Goal: Navigation & Orientation: Find specific page/section

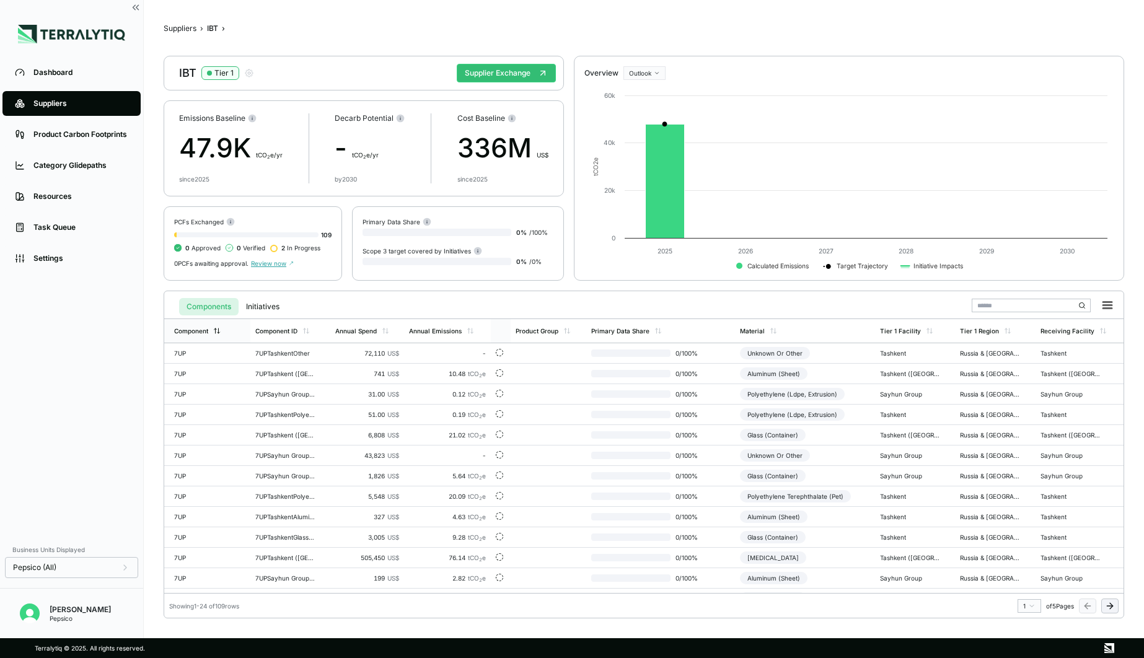
click at [198, 329] on div "Component" at bounding box center [191, 330] width 34 height 7
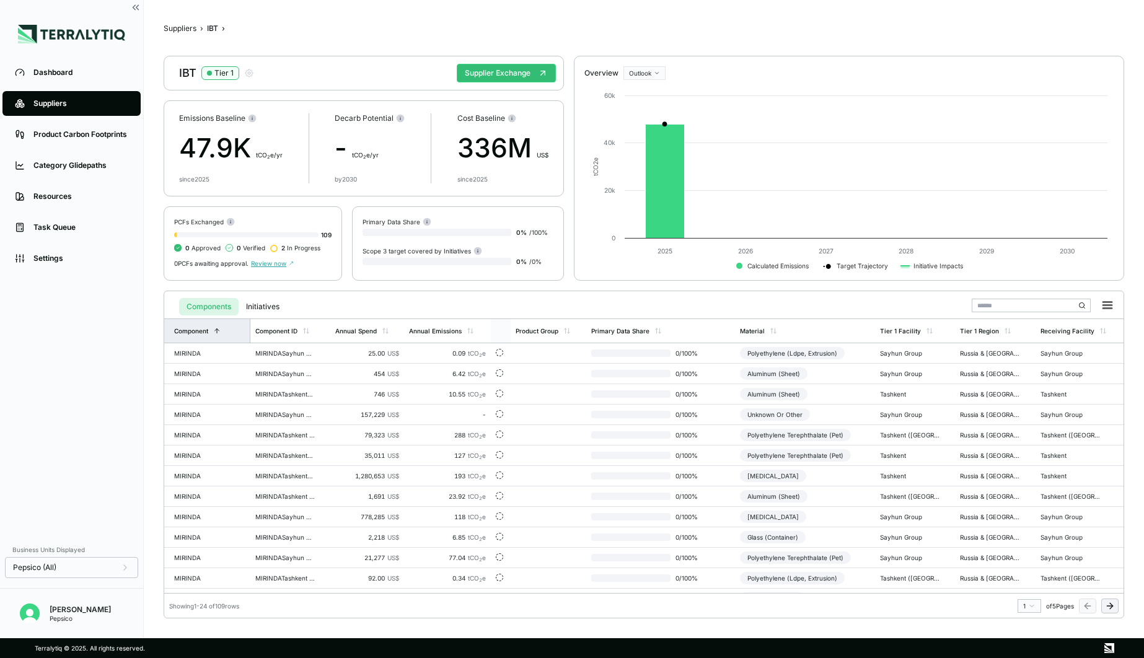
click at [198, 329] on div "Component" at bounding box center [191, 330] width 34 height 7
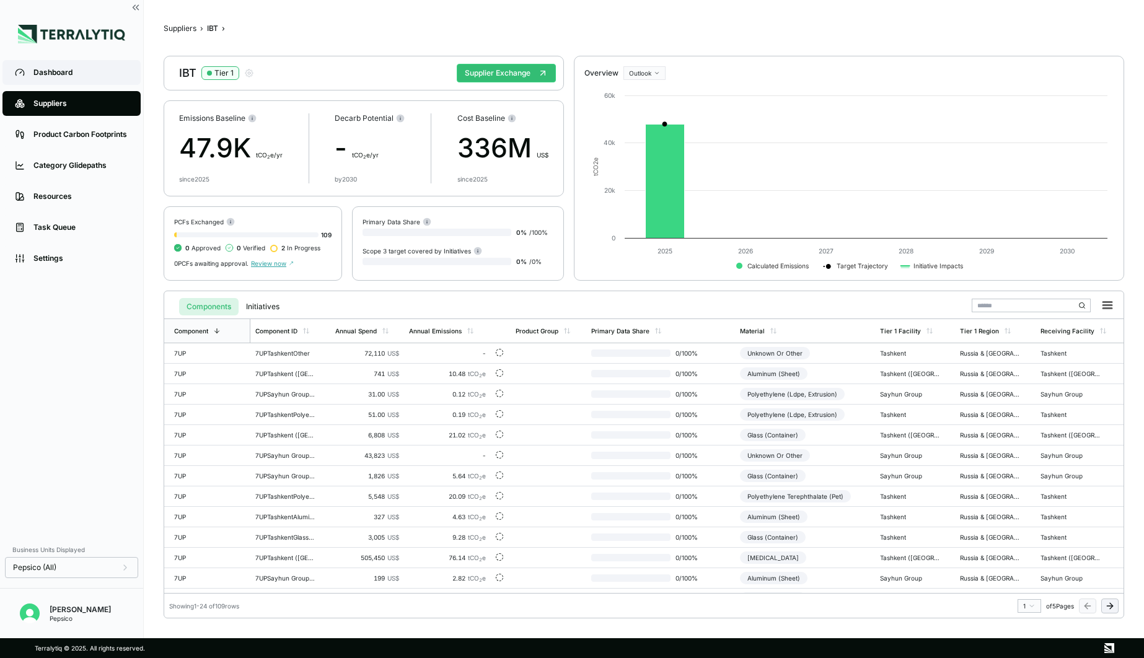
click at [82, 81] on link "Dashboard" at bounding box center [71, 72] width 138 height 25
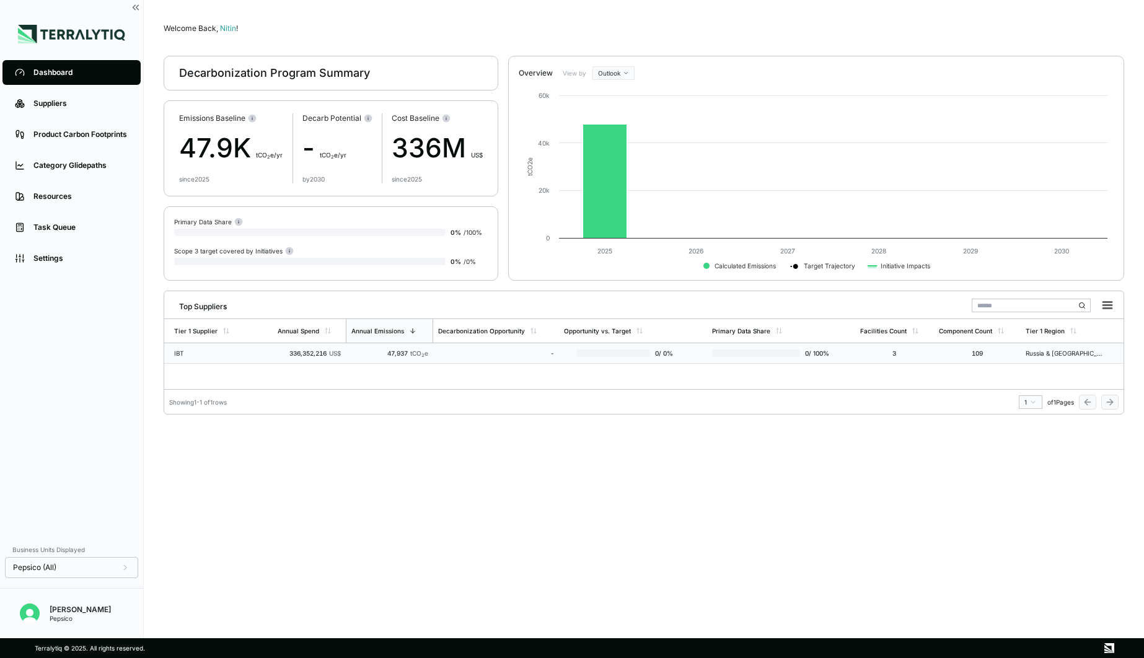
click at [242, 350] on div "IBT" at bounding box center [213, 353] width 79 height 7
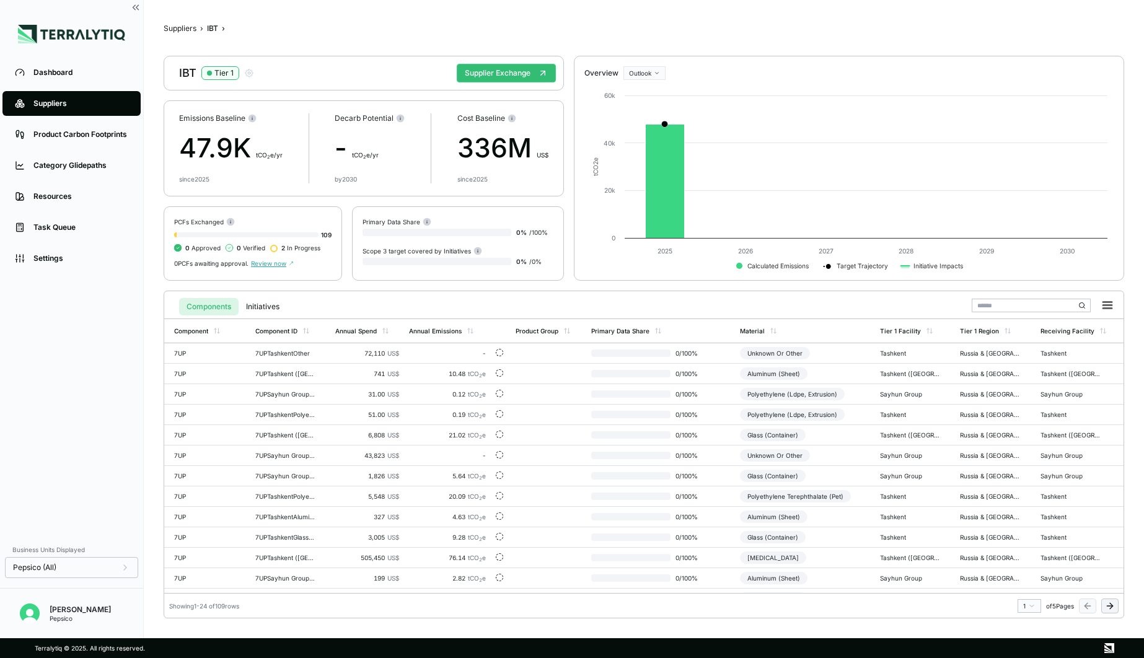
click at [634, 71] on html "Dashboard Suppliers Product Carbon Footprints Category Glidepaths Resources Tas…" at bounding box center [572, 329] width 1144 height 658
click at [652, 95] on div "Baseline" at bounding box center [662, 93] width 73 height 15
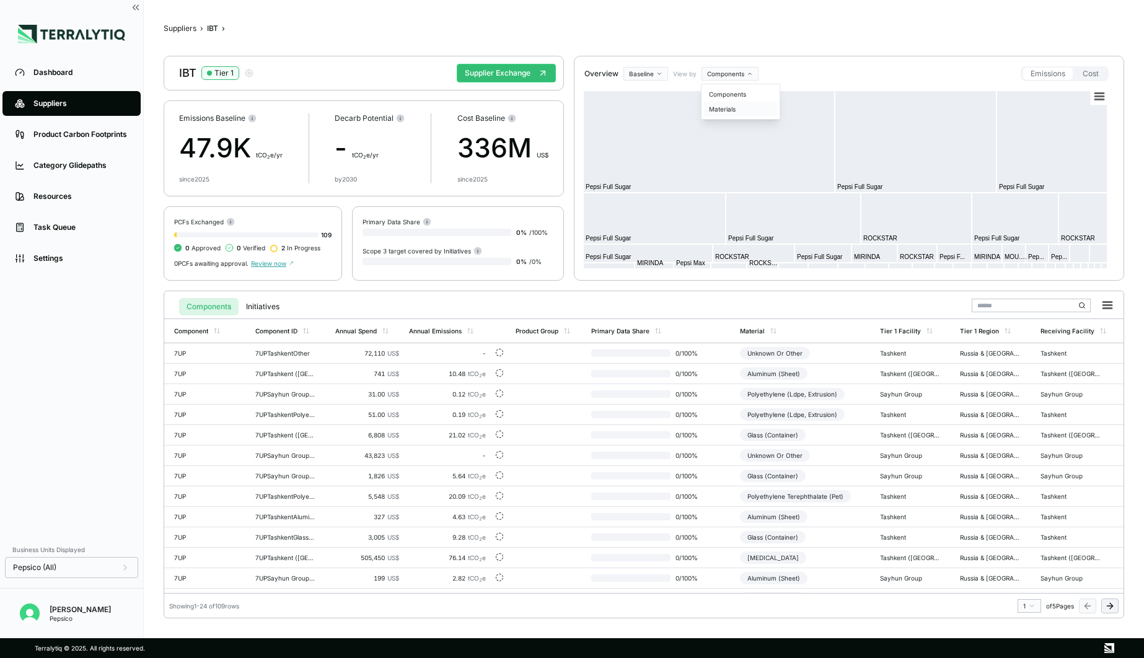
click at [725, 105] on div "Materials" at bounding box center [740, 109] width 73 height 15
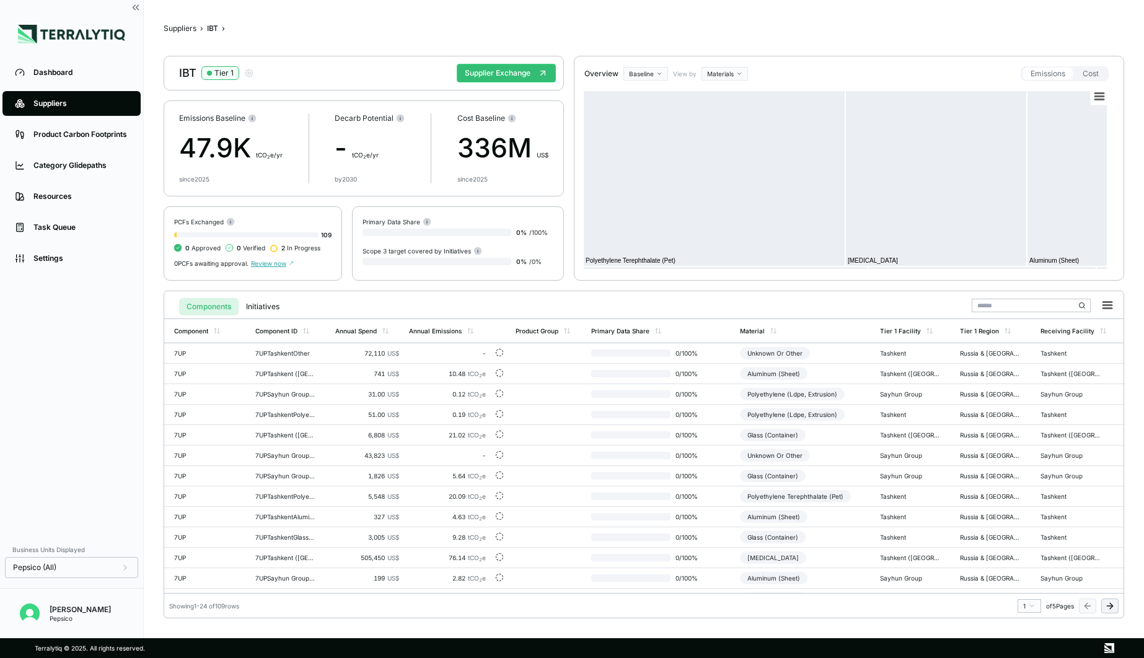
click at [710, 71] on html "Dashboard Suppliers Product Carbon Footprints Category Glidepaths Resources Tas…" at bounding box center [572, 329] width 1144 height 658
click at [720, 93] on div "Components" at bounding box center [740, 94] width 73 height 15
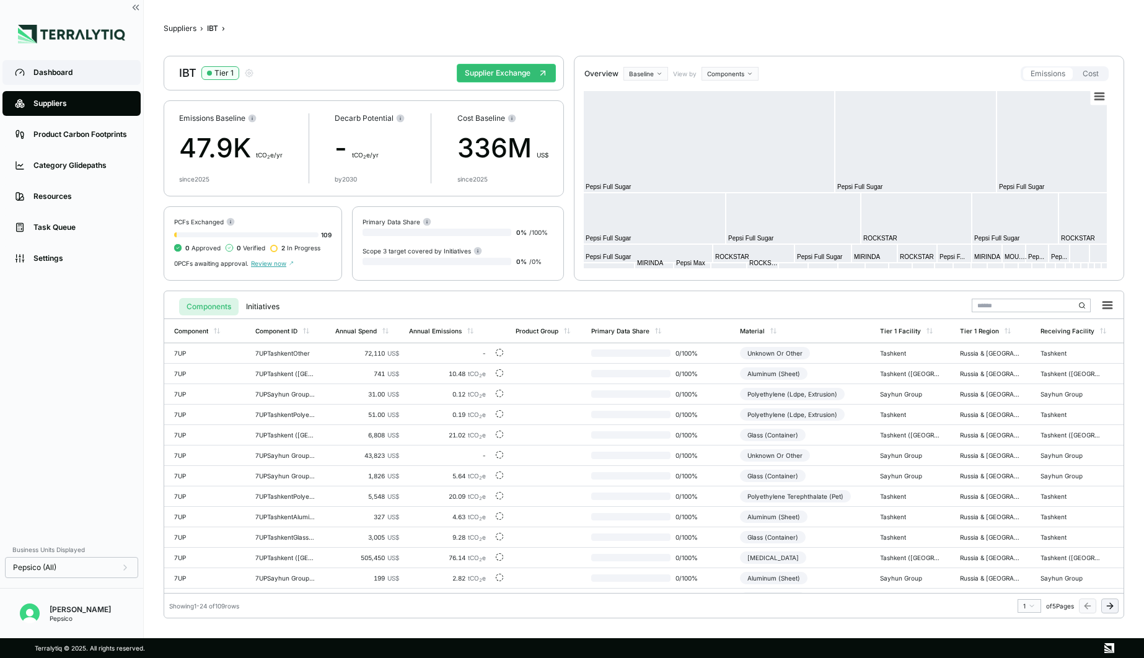
click at [69, 79] on link "Dashboard" at bounding box center [71, 72] width 138 height 25
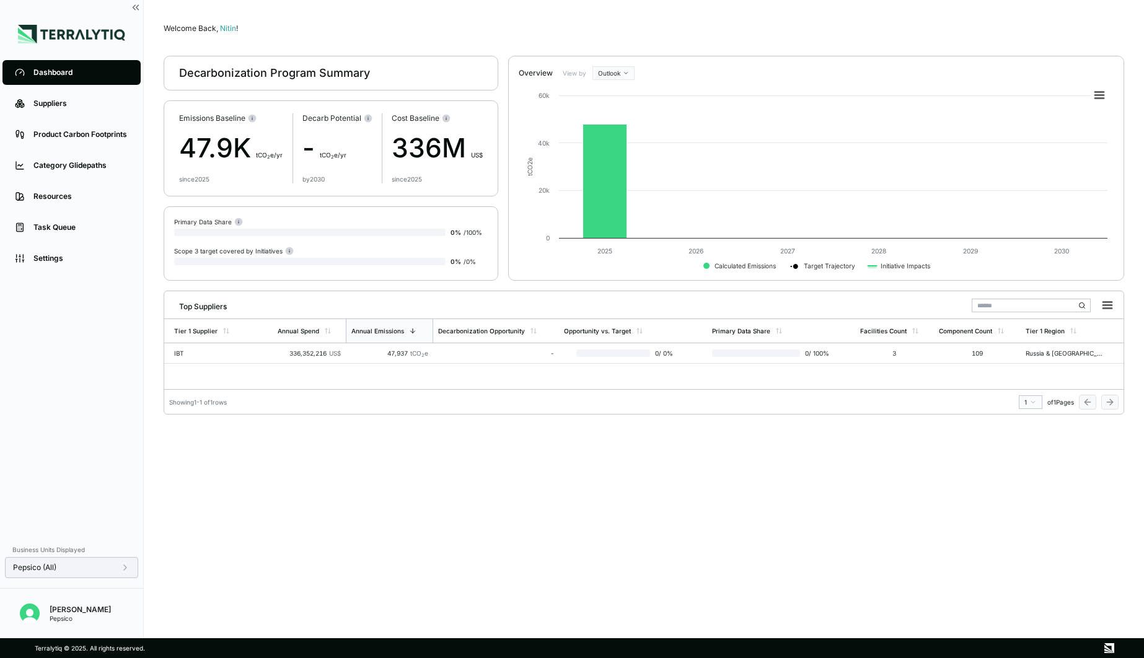
click at [50, 565] on span "Pepsico (All)" at bounding box center [34, 568] width 43 height 10
click at [93, 567] on div "Pepsico (All)" at bounding box center [71, 568] width 117 height 10
